Goal: Find specific page/section: Find specific page/section

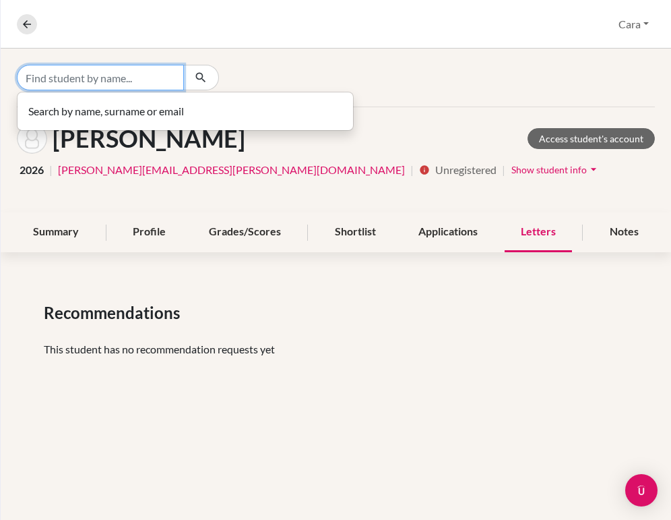
click at [167, 80] on input "Find student by name..." at bounding box center [100, 78] width 167 height 26
type input "sofia"
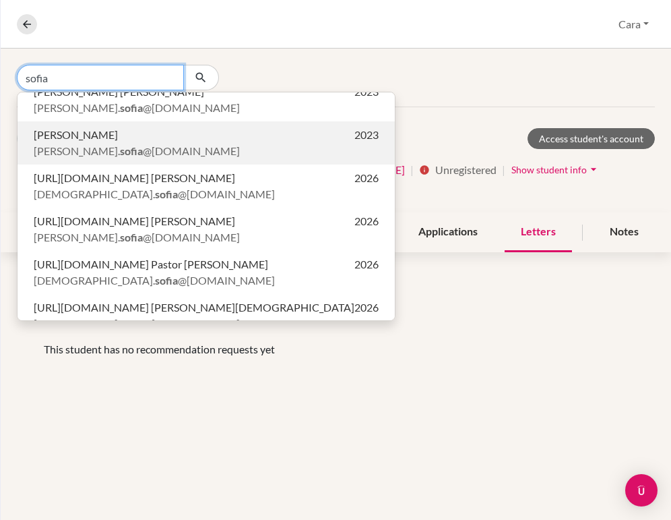
scroll to position [18, 0]
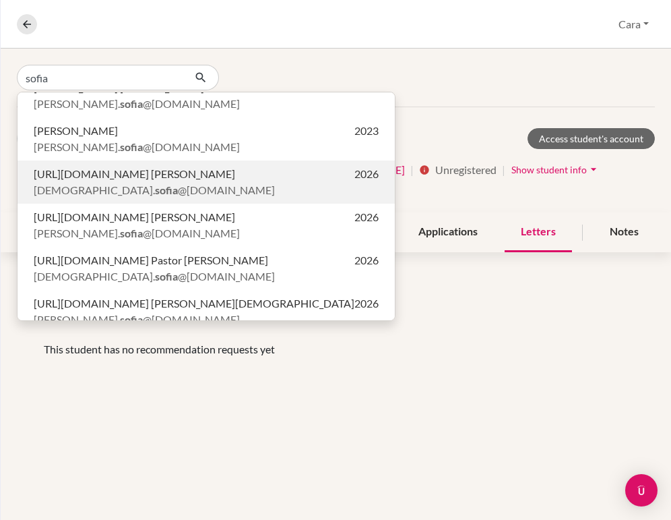
click at [194, 177] on span "[URL][DOMAIN_NAME] [PERSON_NAME]" at bounding box center [134, 174] width 201 height 16
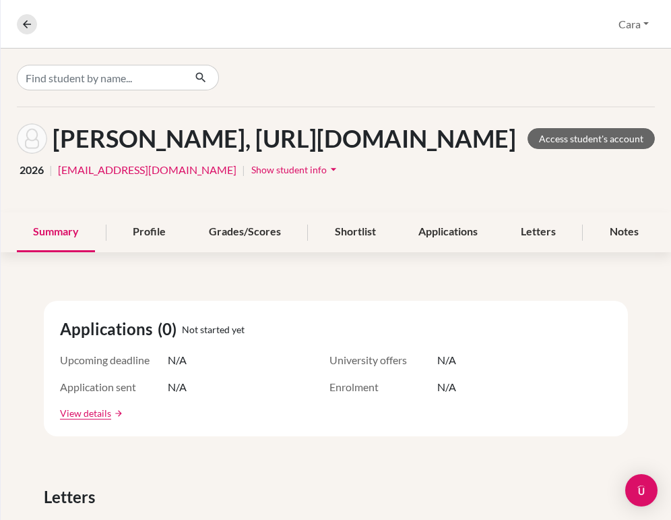
click at [543, 252] on div "Letters" at bounding box center [538, 232] width 67 height 40
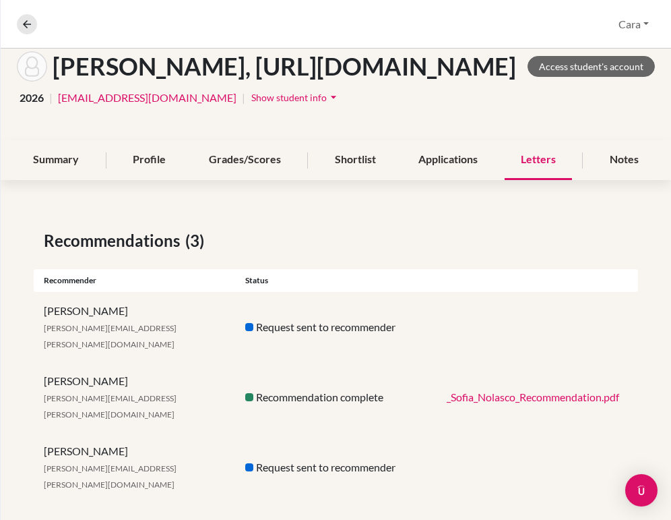
scroll to position [95, 0]
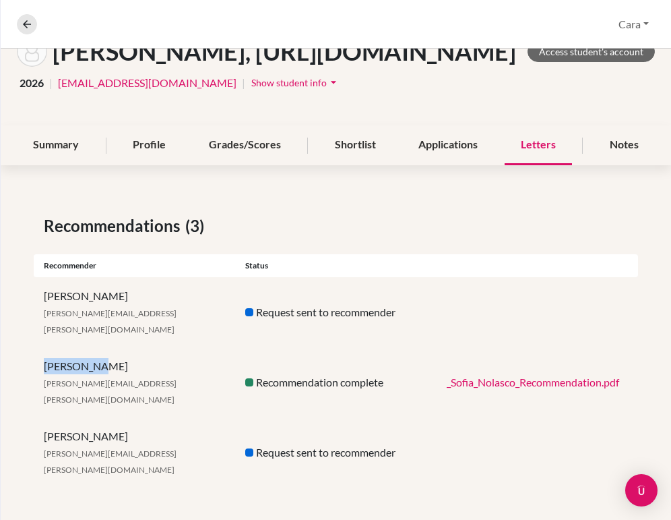
drag, startPoint x: 133, startPoint y: 401, endPoint x: 28, endPoint y: 400, distance: 105.1
click at [28, 400] on div "Recommendations (3) Recommender Status Cody Dahms [EMAIL_ADDRESS][PERSON_NAME][…" at bounding box center [336, 350] width 670 height 338
copy div "[PERSON_NAME]"
